Goal: Task Accomplishment & Management: Use online tool/utility

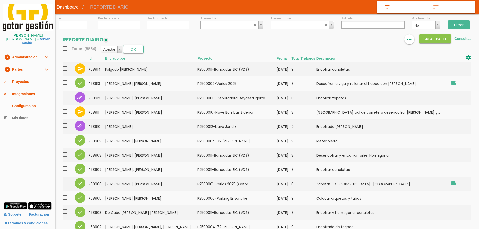
select select
drag, startPoint x: 394, startPoint y: 39, endPoint x: 388, endPoint y: 39, distance: 5.6
click at [394, 39] on icon "view_column" at bounding box center [394, 39] width 7 height 10
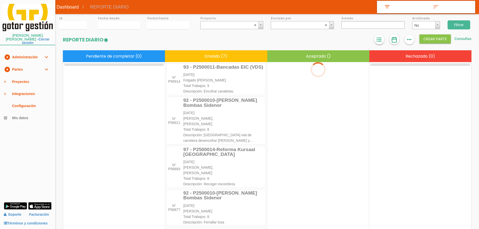
click at [382, 39] on link "format_list_bulleted" at bounding box center [379, 39] width 10 height 10
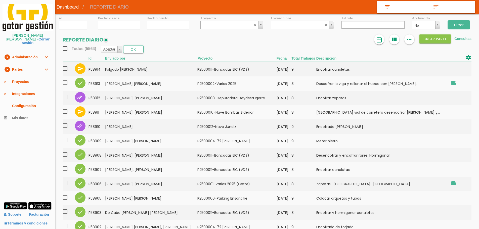
click at [376, 40] on img at bounding box center [379, 40] width 6 height 6
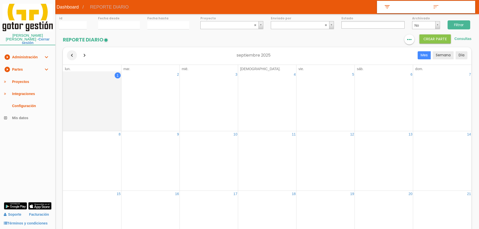
click at [72, 53] on button "button" at bounding box center [72, 55] width 10 height 10
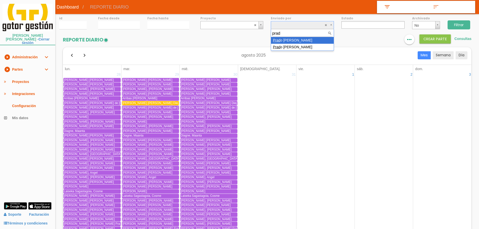
type input "prado"
select select "27"
click at [463, 27] on input "Filtrar" at bounding box center [458, 24] width 23 height 9
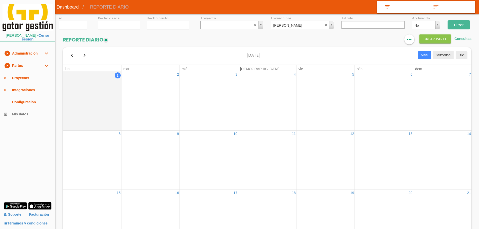
select select
click at [380, 40] on icon "format_list_bulleted" at bounding box center [379, 39] width 7 height 10
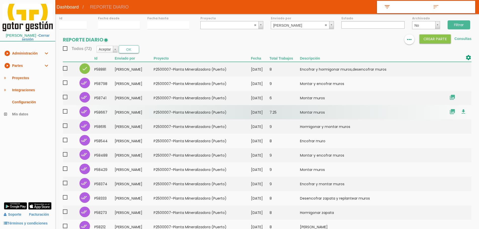
click at [269, 115] on td "26/08/2025" at bounding box center [260, 112] width 19 height 14
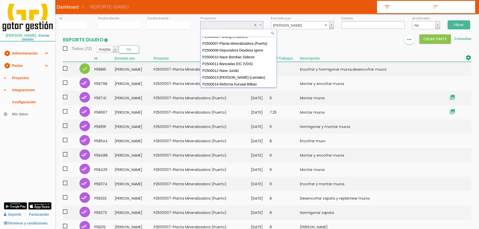
scroll to position [45, 0]
select select "89"
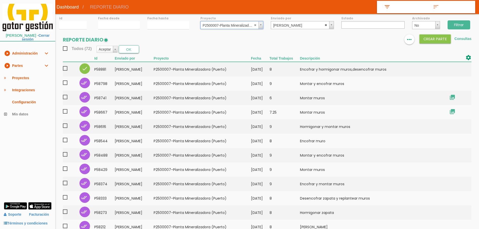
select select
click at [324, 24] on abbr at bounding box center [325, 24] width 3 height 3
click at [454, 24] on input "Filtrar" at bounding box center [458, 24] width 23 height 9
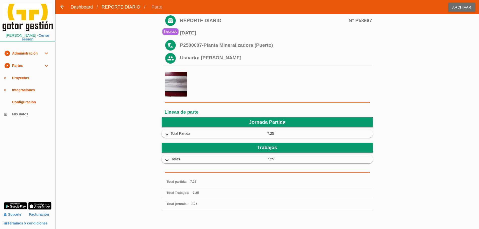
click at [166, 132] on icon "expand_more" at bounding box center [167, 134] width 8 height 7
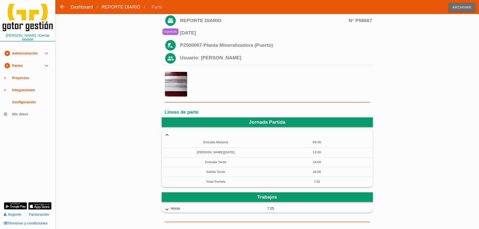
click at [166, 206] on div "expand_more Horas 7.25" at bounding box center [267, 209] width 211 height 8
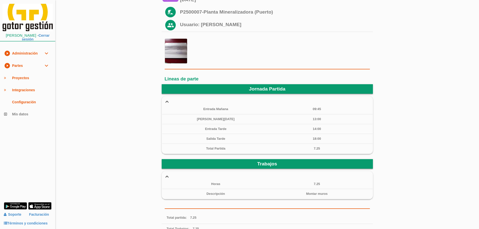
scroll to position [25, 0]
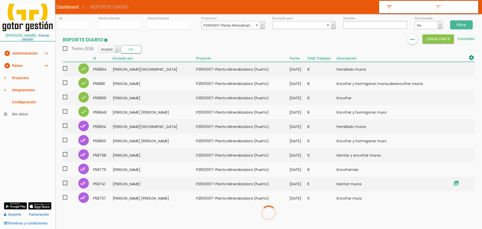
select select
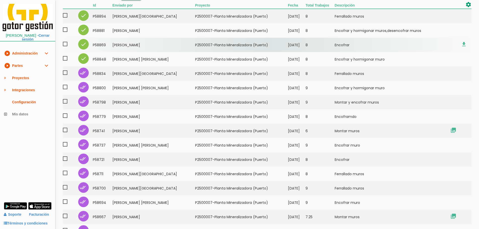
scroll to position [100, 0]
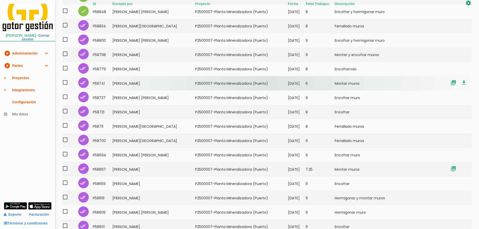
click at [265, 80] on td "﻿P2500007-Planta Mineralizadora ([GEOGRAPHIC_DATA])" at bounding box center [241, 83] width 93 height 14
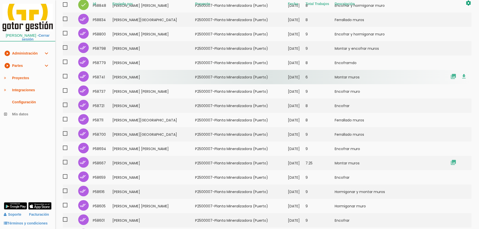
scroll to position [0, 0]
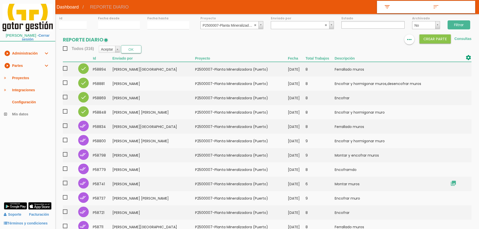
click at [30, 65] on link "play_circle_filled Partes expand_more" at bounding box center [27, 66] width 55 height 12
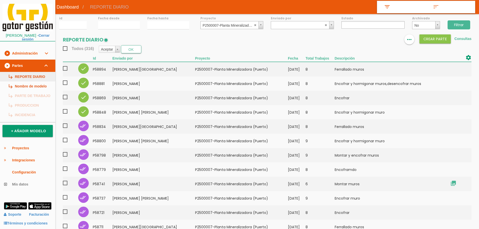
click at [31, 75] on link "subdirectory_arrow_right REPORTE DIARIO" at bounding box center [27, 77] width 55 height 10
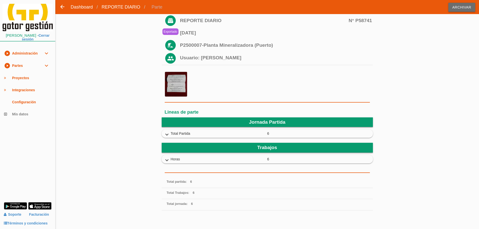
click at [167, 137] on icon "expand_more" at bounding box center [167, 134] width 8 height 7
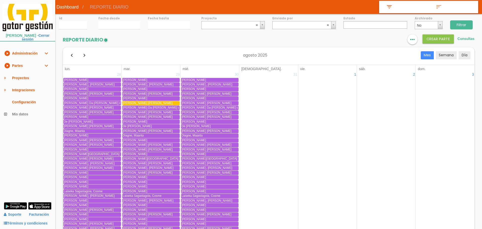
select select
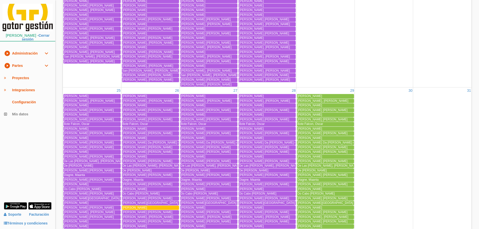
scroll to position [991, 0]
